Goal: Transaction & Acquisition: Purchase product/service

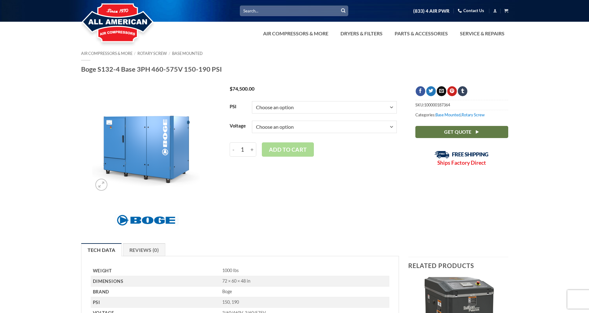
click at [291, 105] on select "Choose an option 150 190" at bounding box center [324, 107] width 145 height 12
click at [252, 101] on select "Choose an option 150 190" at bounding box center [324, 107] width 145 height 12
click at [270, 110] on select "Choose an option 150 190" at bounding box center [324, 107] width 145 height 12
select select "190"
click at [252, 101] on select "Choose an option 150 190" at bounding box center [324, 107] width 145 height 12
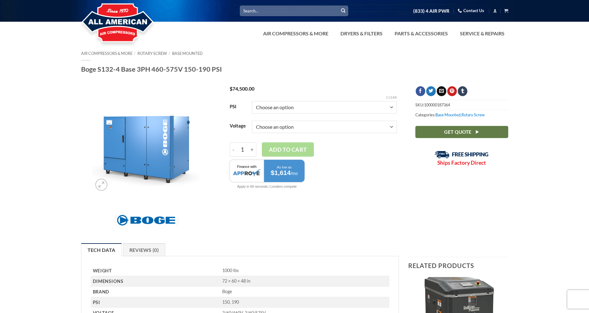
click at [274, 126] on select "Choose an option 3/60/460V 3/60/575V" at bounding box center [324, 127] width 145 height 12
select select "3-60-575v"
click at [252, 121] on select "Choose an option 3/60/460V 3/60/575V" at bounding box center [324, 127] width 145 height 12
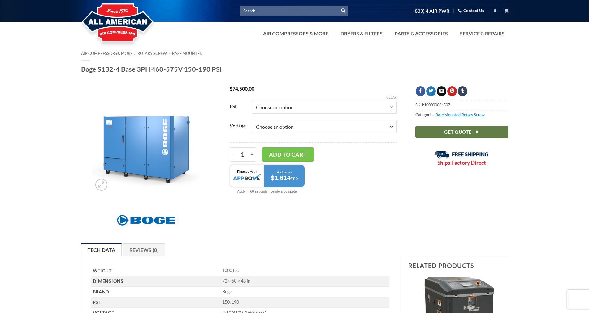
click at [313, 107] on select "Choose an option 150 190" at bounding box center [324, 107] width 145 height 12
click at [252, 101] on select "Choose an option 150 190" at bounding box center [324, 107] width 145 height 12
select select "150"
click at [297, 129] on select "Choose an option 3/60/460V 3/60/575V" at bounding box center [324, 127] width 145 height 12
select select "3-60-460v"
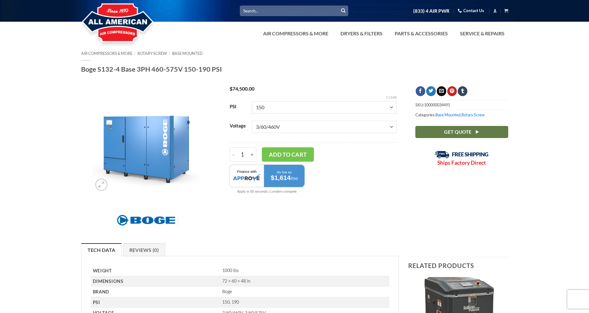
click at [252, 121] on select "Choose an option 3/60/460V 3/60/575V" at bounding box center [324, 127] width 145 height 12
select select "150"
click at [293, 128] on select "Choose an option 3/60/460V 3/60/575V" at bounding box center [324, 127] width 145 height 12
select select "3-60-575v"
click at [252, 121] on select "Choose an option 3/60/460V 3/60/575V" at bounding box center [324, 127] width 145 height 12
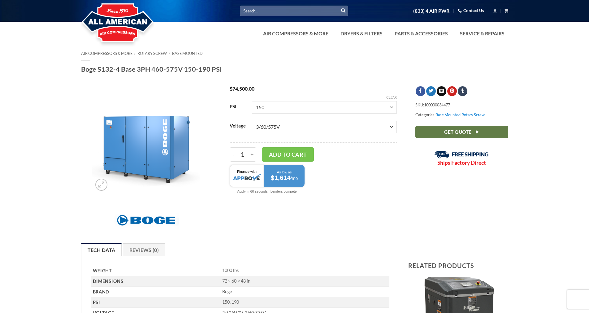
select select "150"
click at [281, 114] on td "Choose an option 150 190" at bounding box center [324, 108] width 145 height 20
